Goal: Task Accomplishment & Management: Manage account settings

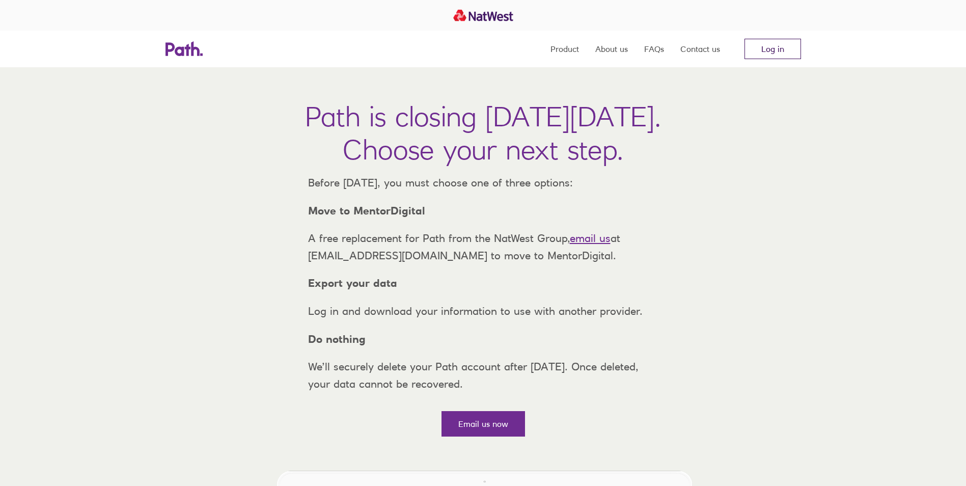
click at [761, 50] on link "Log in" at bounding box center [773, 49] width 57 height 20
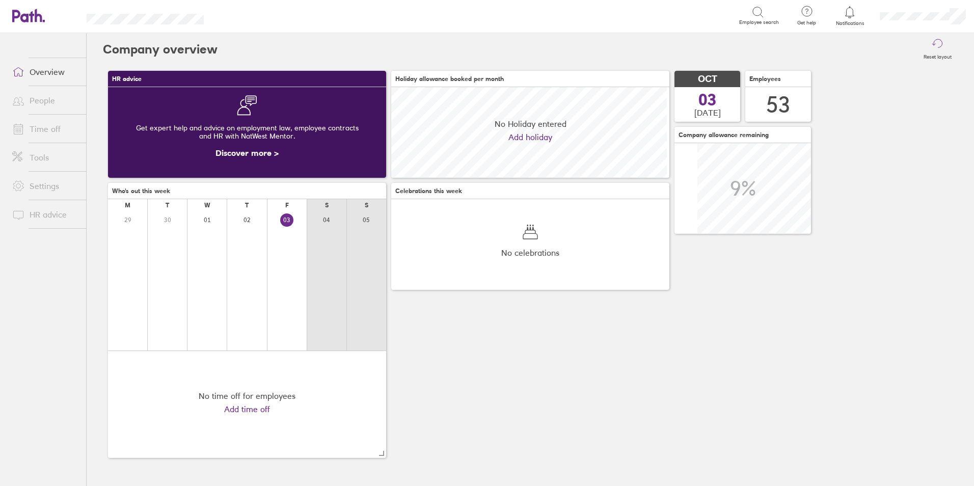
scroll to position [91, 278]
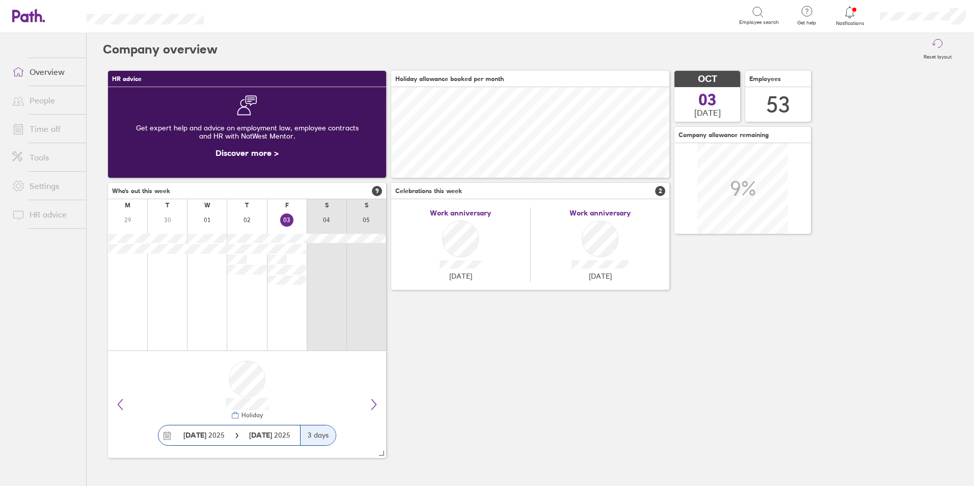
click at [38, 96] on link "People" at bounding box center [45, 100] width 82 height 20
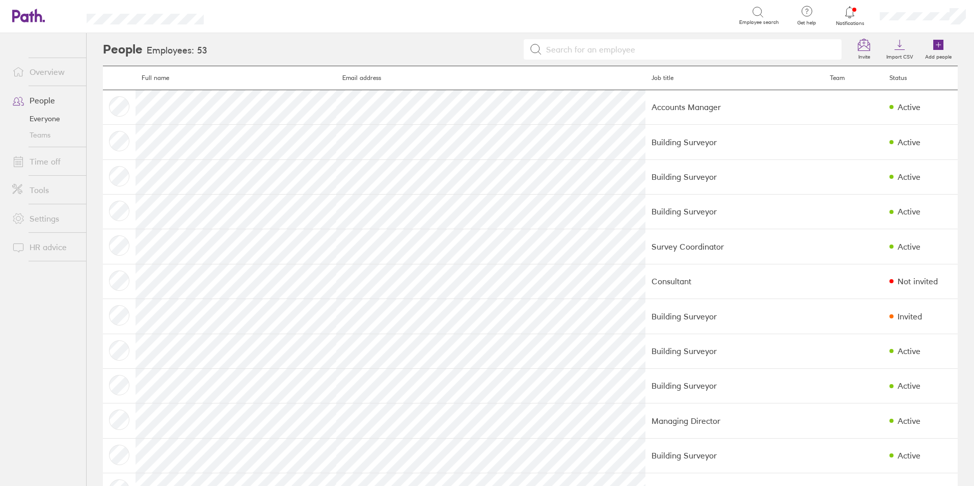
click at [43, 164] on link "Time off" at bounding box center [45, 161] width 82 height 20
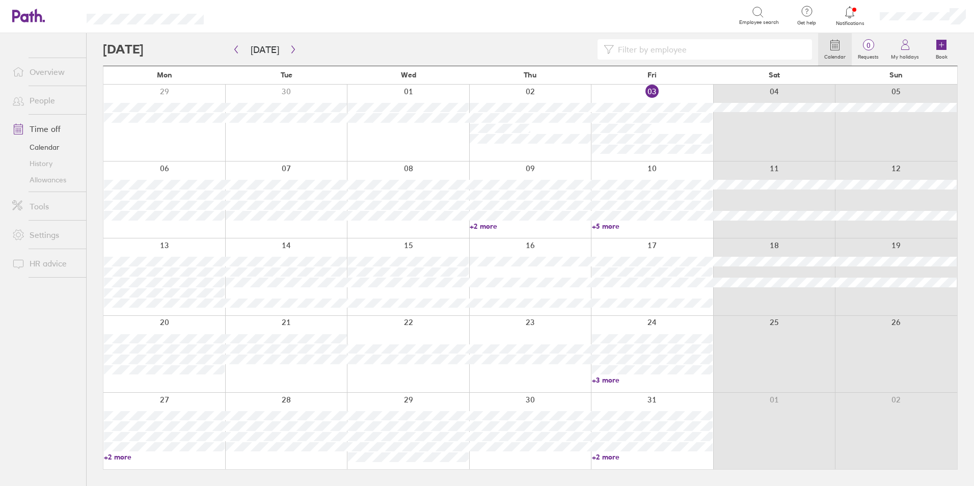
click at [49, 100] on link "People" at bounding box center [45, 100] width 82 height 20
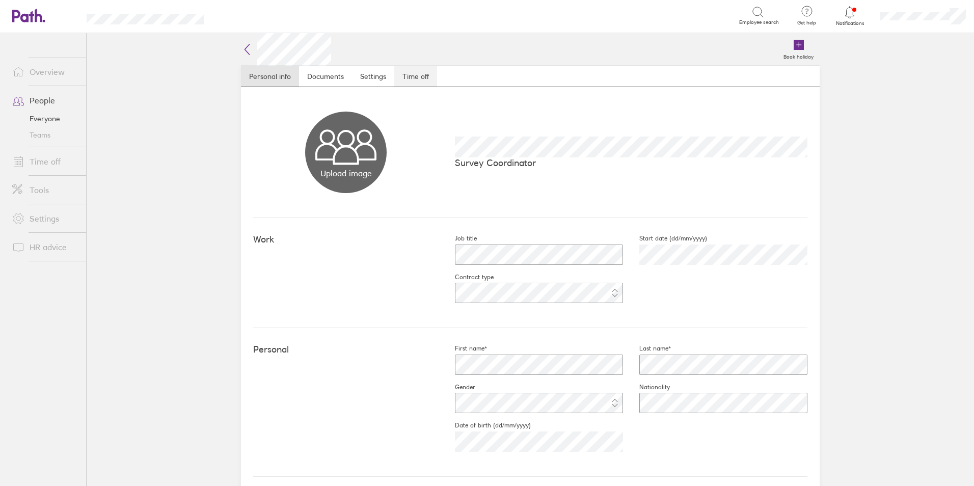
click at [425, 72] on link "Time off" at bounding box center [415, 76] width 43 height 20
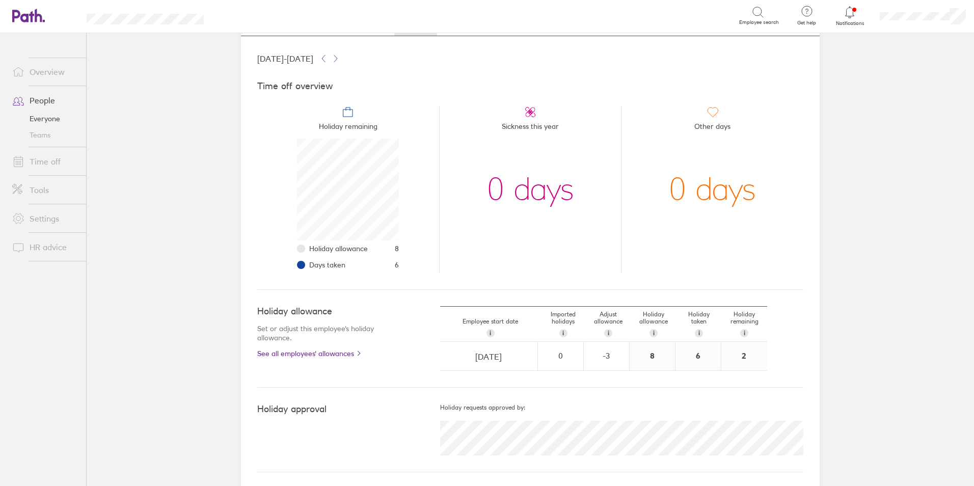
scroll to position [53, 0]
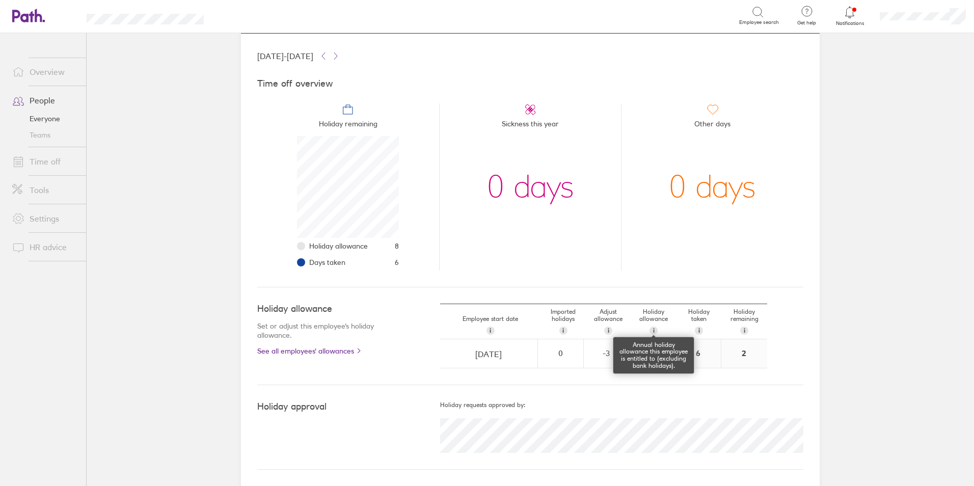
click at [649, 331] on div "i" at bounding box center [653, 330] width 8 height 8
click at [47, 71] on link "Overview" at bounding box center [45, 72] width 82 height 20
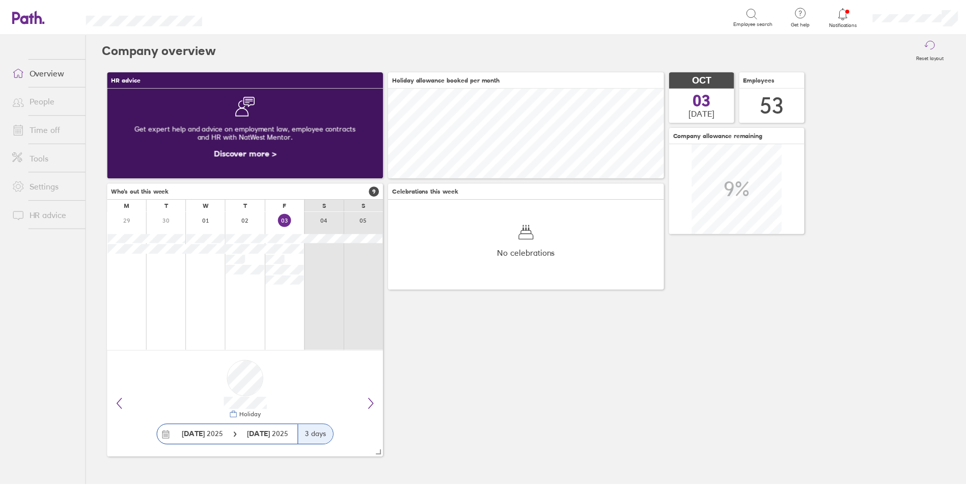
scroll to position [91, 278]
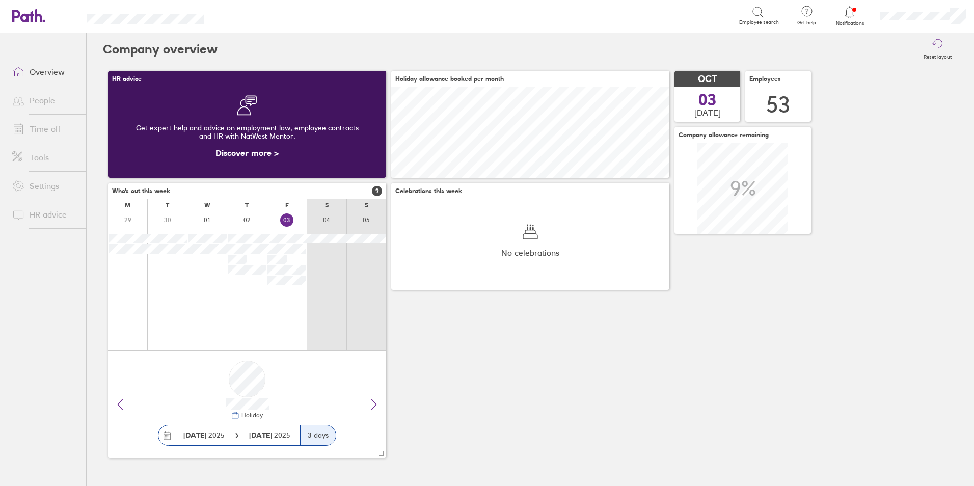
click at [56, 131] on link "Time off" at bounding box center [45, 129] width 82 height 20
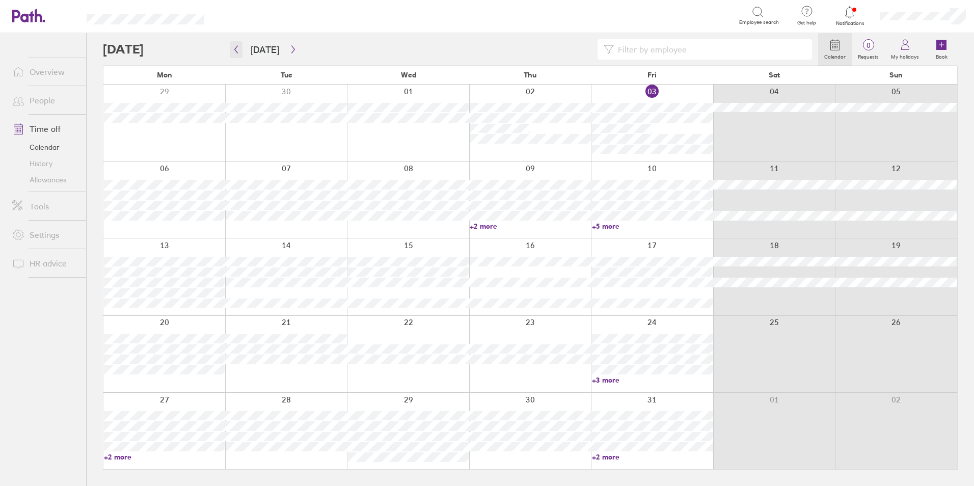
click at [240, 52] on button "button" at bounding box center [236, 49] width 13 height 17
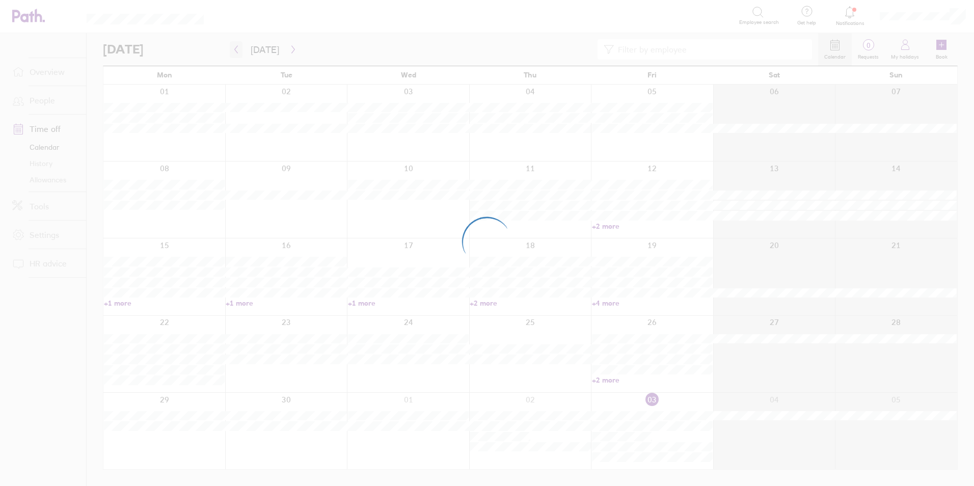
click at [240, 52] on div at bounding box center [487, 243] width 974 height 486
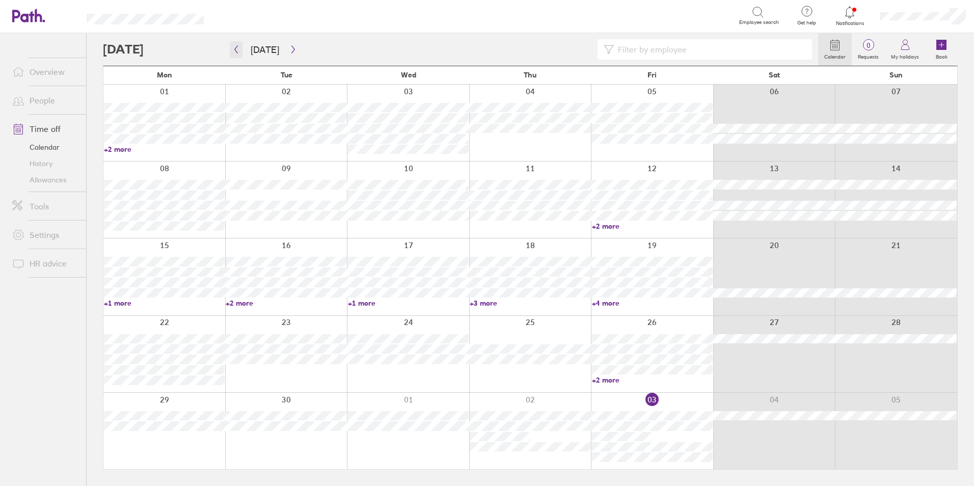
click at [240, 52] on button "button" at bounding box center [236, 49] width 13 height 17
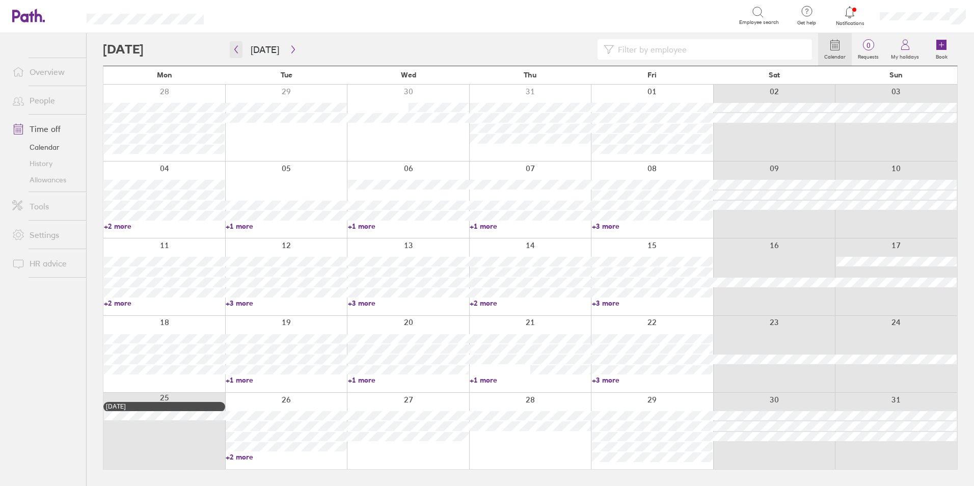
click at [239, 52] on icon "button" at bounding box center [236, 49] width 8 height 8
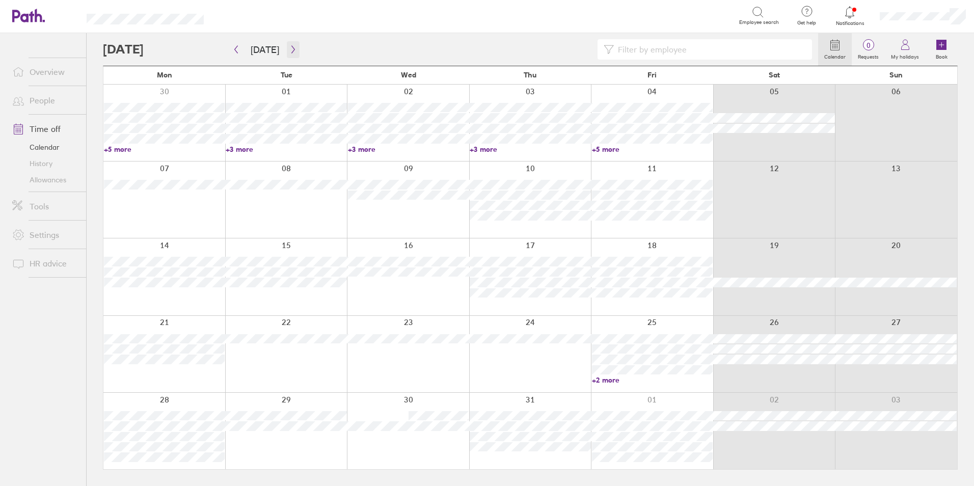
click at [292, 51] on icon "button" at bounding box center [293, 49] width 8 height 8
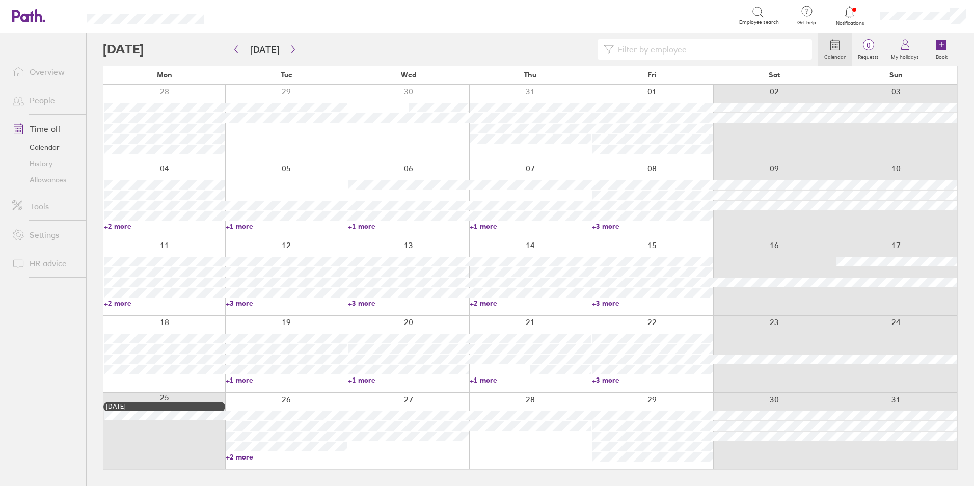
click at [121, 226] on link "+2 more" at bounding box center [164, 226] width 121 height 9
click at [241, 226] on link "+1 more" at bounding box center [286, 226] width 121 height 9
click at [241, 225] on link "+1 more" at bounding box center [286, 226] width 121 height 9
click at [611, 226] on link "+3 more" at bounding box center [652, 226] width 121 height 9
click at [608, 225] on link "+3 more" at bounding box center [652, 226] width 121 height 9
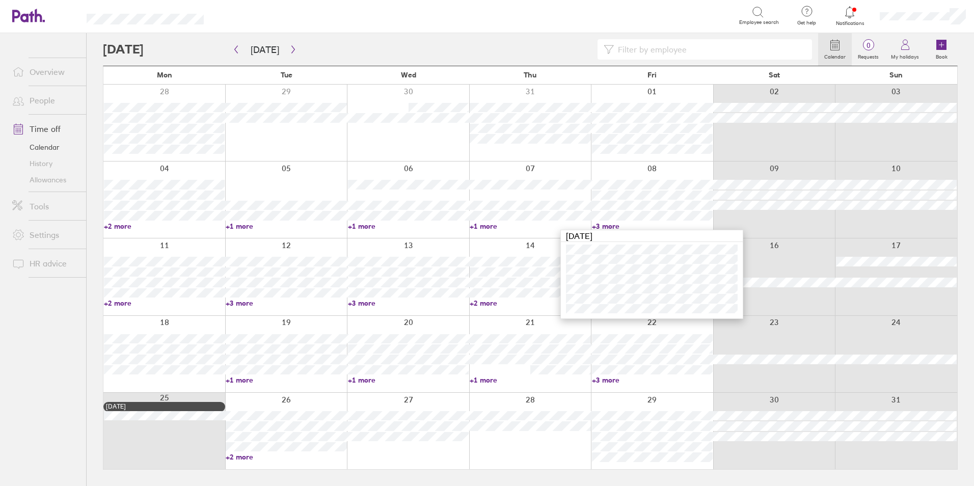
click at [486, 229] on link "+1 more" at bounding box center [530, 226] width 121 height 9
click at [127, 300] on link "+2 more" at bounding box center [164, 302] width 121 height 9
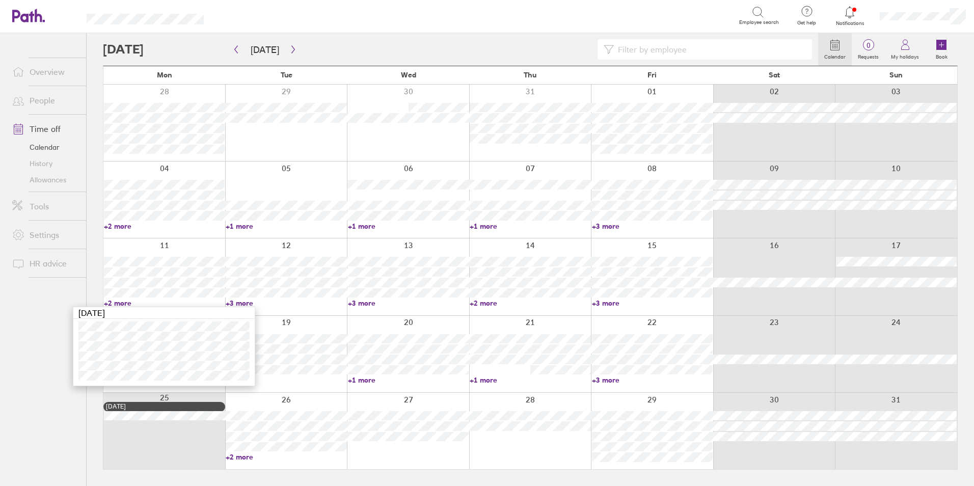
click at [243, 302] on link "+3 more" at bounding box center [286, 302] width 121 height 9
click at [244, 301] on link "+3 more" at bounding box center [286, 302] width 121 height 9
click at [358, 301] on link "+3 more" at bounding box center [408, 302] width 121 height 9
click at [483, 303] on link "+2 more" at bounding box center [530, 302] width 121 height 9
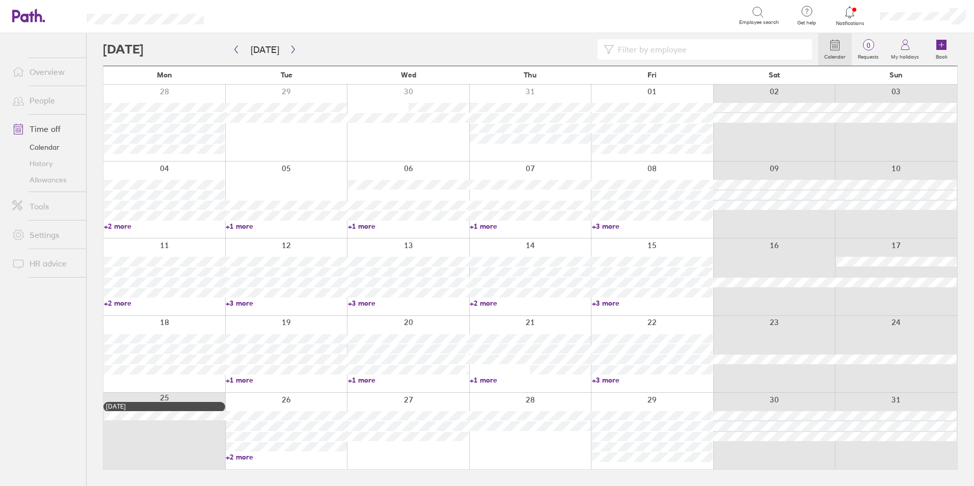
click at [483, 303] on link "+2 more" at bounding box center [530, 302] width 121 height 9
click at [610, 299] on link "+3 more" at bounding box center [652, 302] width 121 height 9
click at [610, 301] on link "+3 more" at bounding box center [652, 302] width 121 height 9
click at [49, 354] on ul "Overview People Time off Calendar History Allowances Tools Settings HR advice" at bounding box center [43, 242] width 86 height 419
click at [243, 382] on link "+1 more" at bounding box center [286, 379] width 121 height 9
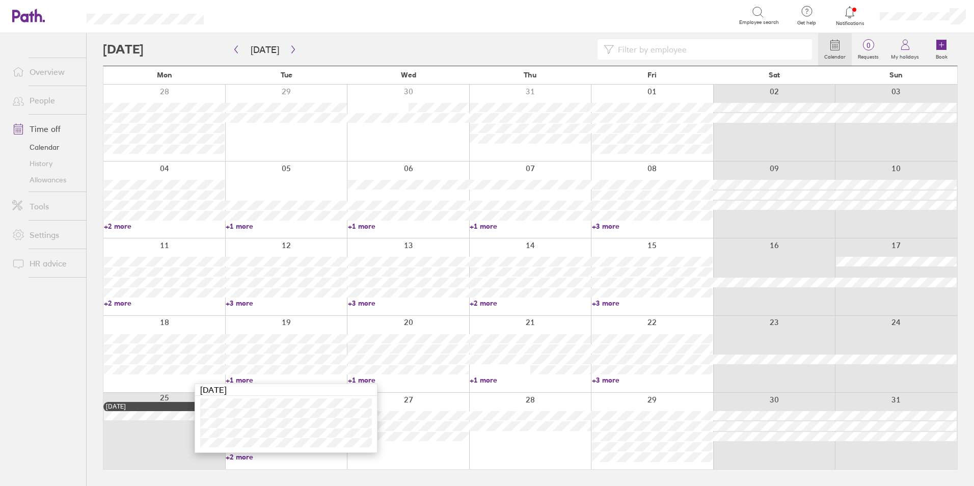
click at [613, 381] on link "+3 more" at bounding box center [652, 379] width 121 height 9
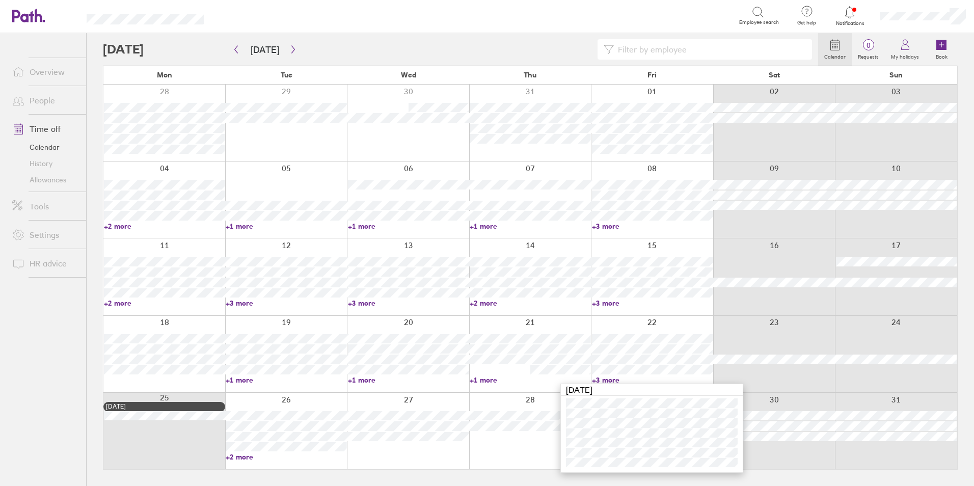
click at [359, 405] on div at bounding box center [408, 431] width 122 height 76
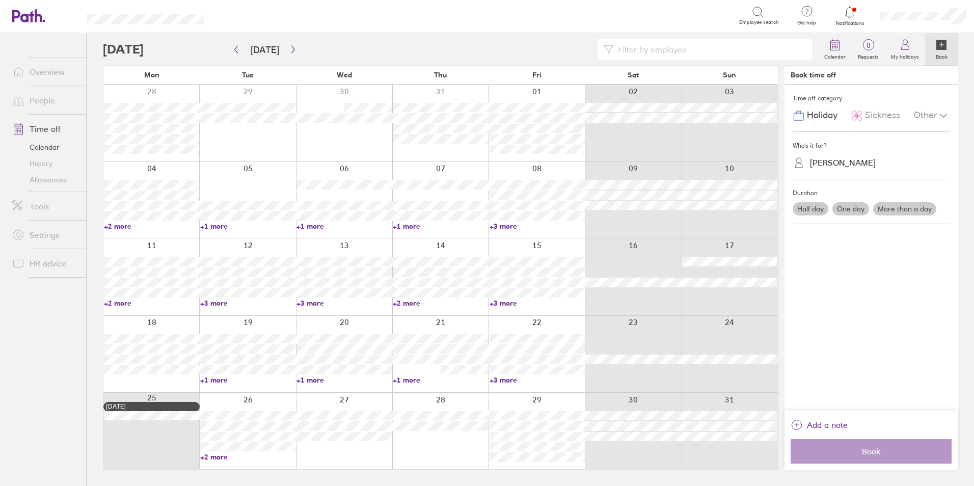
click at [249, 456] on link "+2 more" at bounding box center [247, 456] width 95 height 9
click at [218, 453] on link "+2 more" at bounding box center [246, 456] width 94 height 9
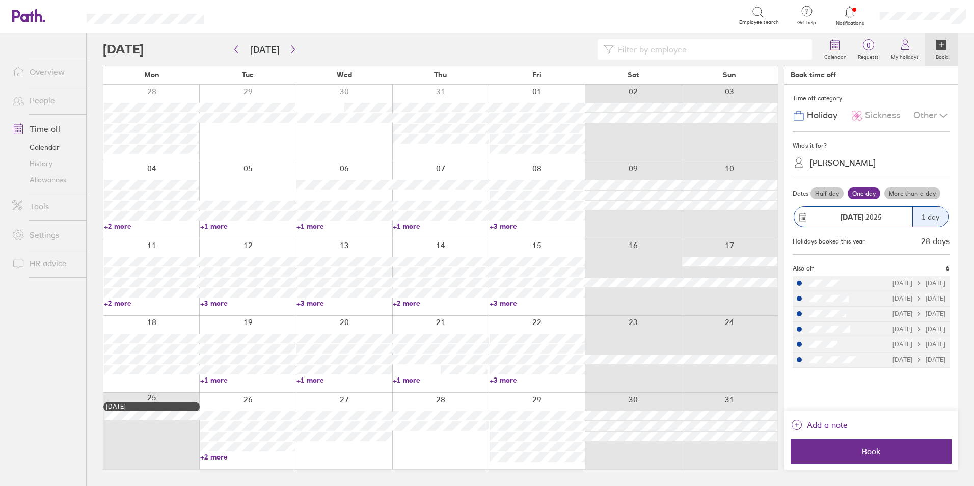
click at [214, 454] on link "+2 more" at bounding box center [247, 456] width 95 height 9
click at [294, 50] on button "button" at bounding box center [293, 49] width 13 height 17
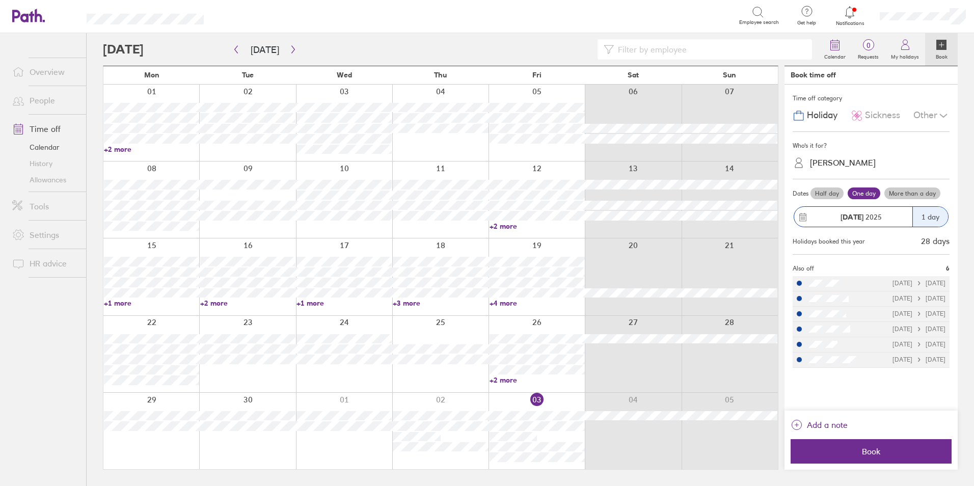
click at [500, 226] on link "+2 more" at bounding box center [536, 226] width 95 height 9
click at [644, 53] on input at bounding box center [710, 49] width 192 height 19
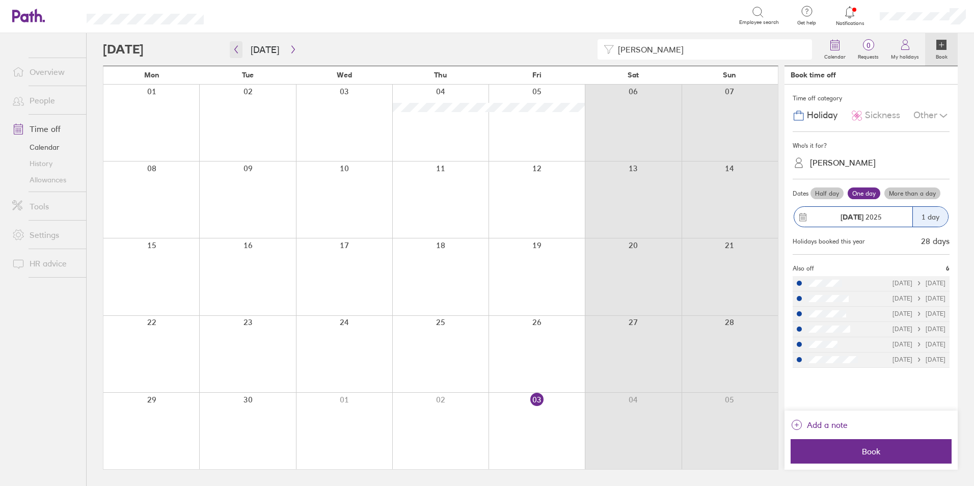
type input "alice"
click at [234, 53] on button "button" at bounding box center [236, 49] width 13 height 17
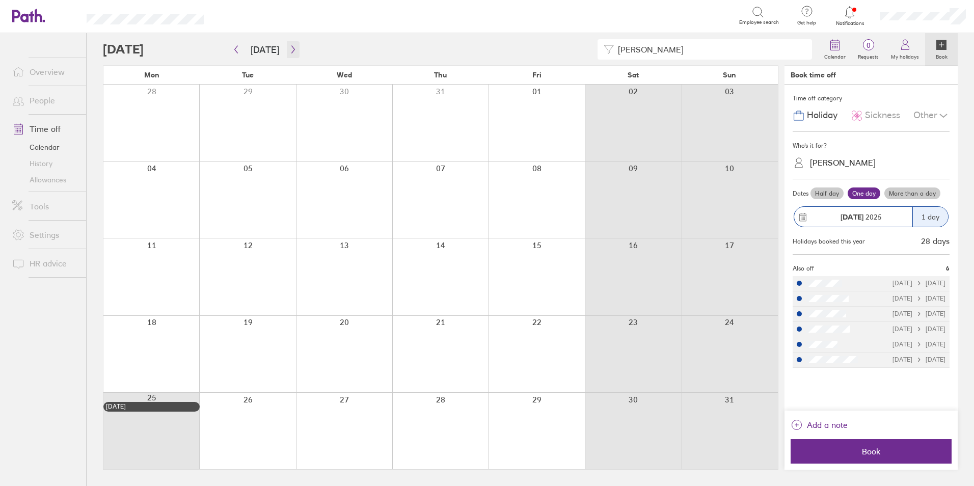
click at [289, 50] on icon "button" at bounding box center [293, 49] width 8 height 8
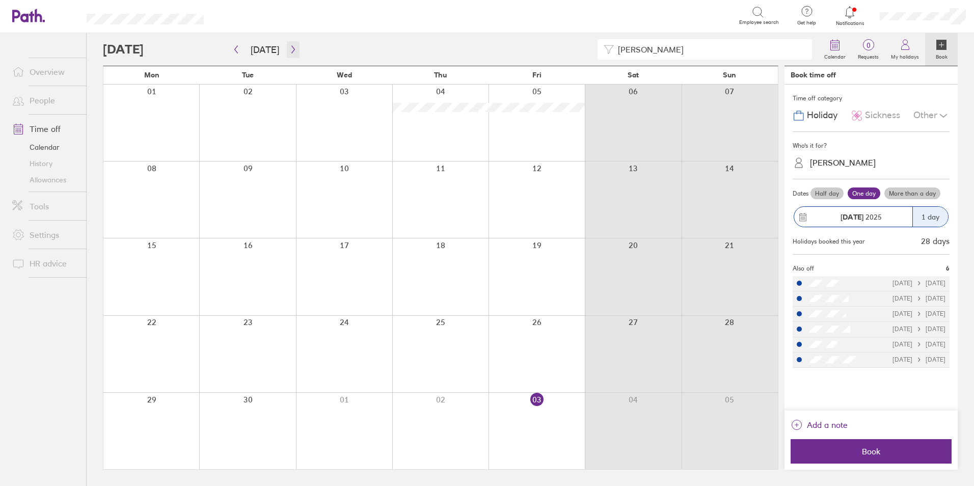
click at [289, 51] on icon "button" at bounding box center [293, 49] width 8 height 8
click at [292, 50] on icon "button" at bounding box center [293, 49] width 8 height 8
click at [45, 98] on link "People" at bounding box center [45, 100] width 82 height 20
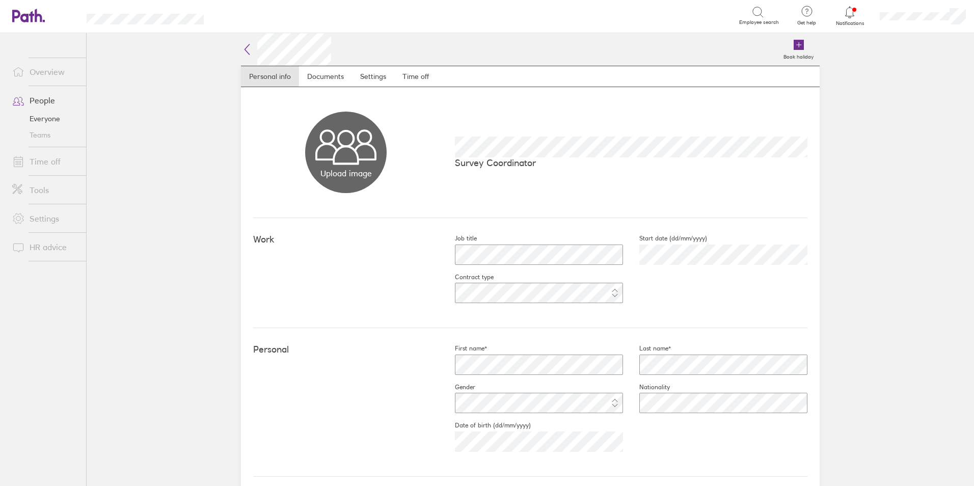
click at [174, 253] on main "Book holiday Personal info Documents Settings Time off Upload image Choose file…" at bounding box center [530, 259] width 887 height 453
click at [405, 76] on link "Time off" at bounding box center [415, 76] width 43 height 20
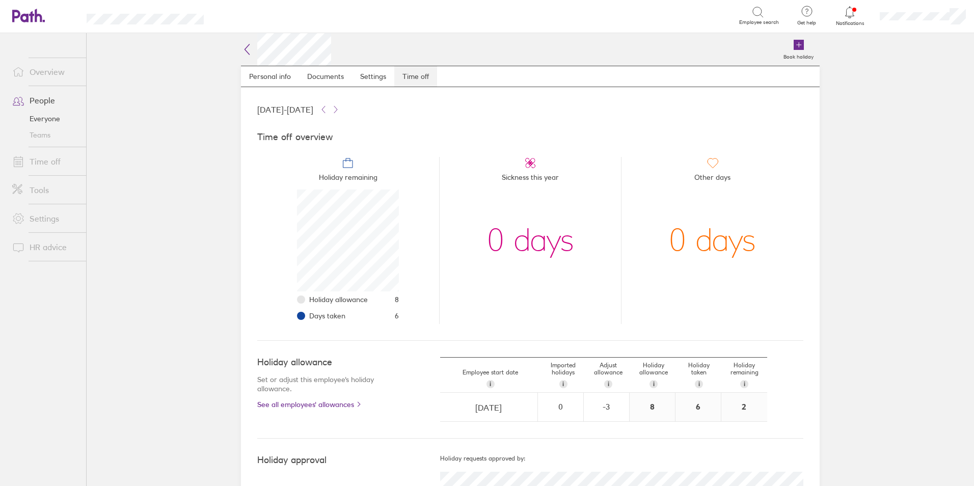
scroll to position [102, 102]
click at [654, 410] on div "8" at bounding box center [651, 407] width 45 height 29
